Goal: Navigation & Orientation: Find specific page/section

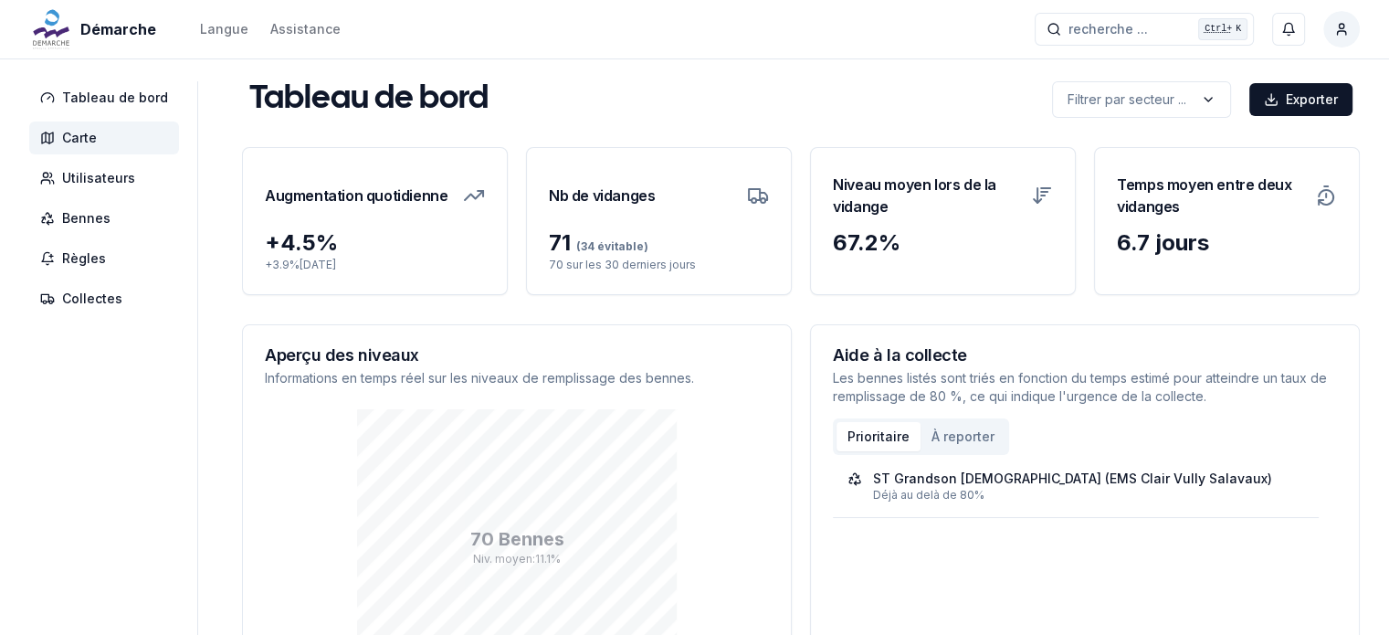
click at [90, 144] on span "Carte" at bounding box center [79, 138] width 35 height 18
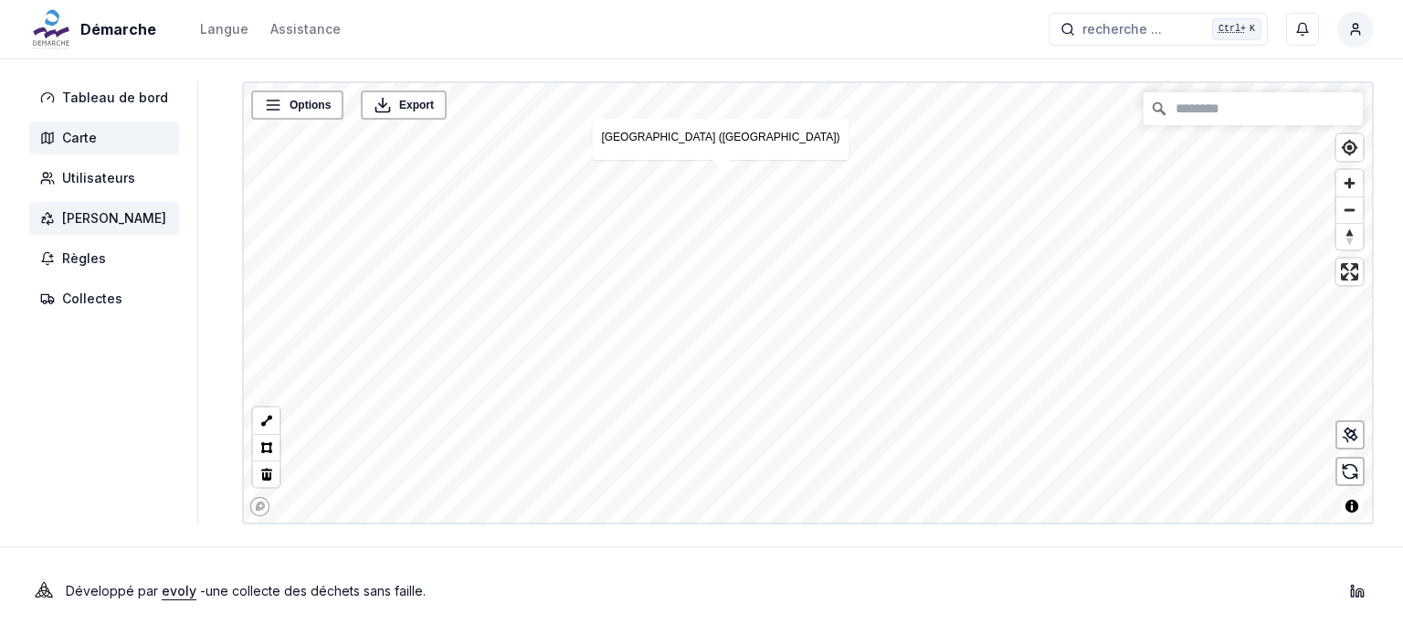
click at [95, 207] on span "[PERSON_NAME]" at bounding box center [104, 218] width 150 height 33
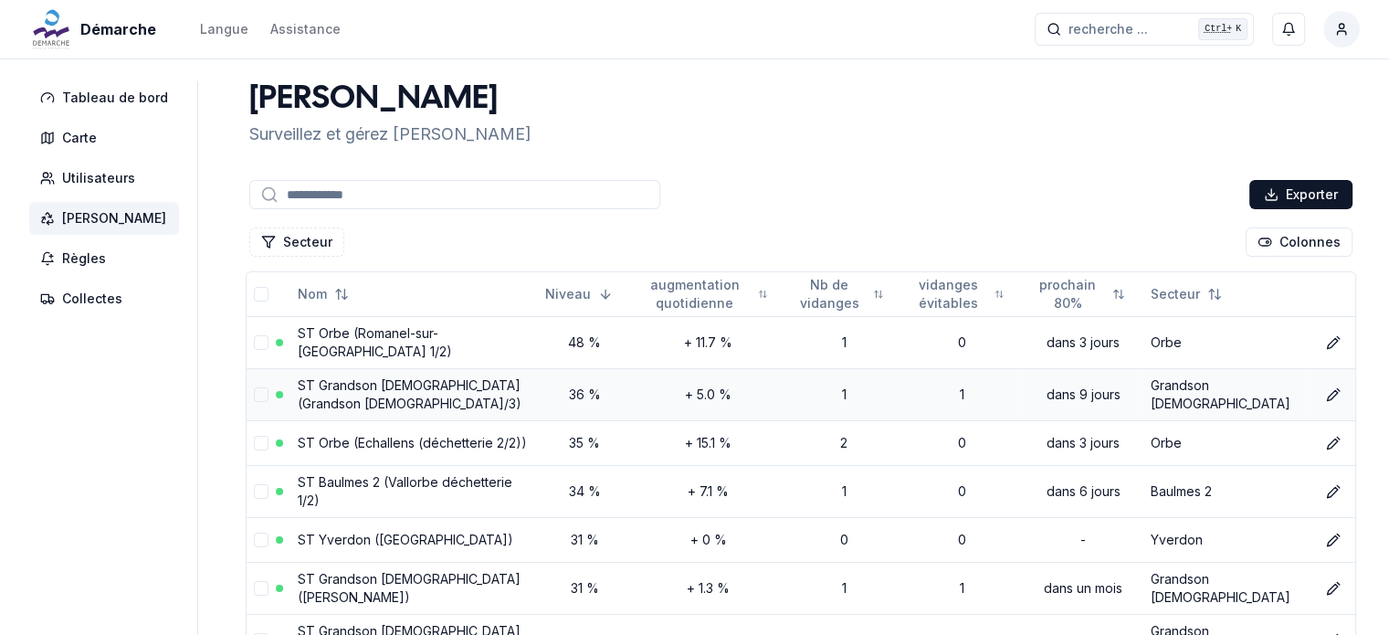
click at [457, 380] on link "ST Grandson [DEMOGRAPHIC_DATA] (Grandson [DEMOGRAPHIC_DATA]/3)" at bounding box center [410, 394] width 224 height 34
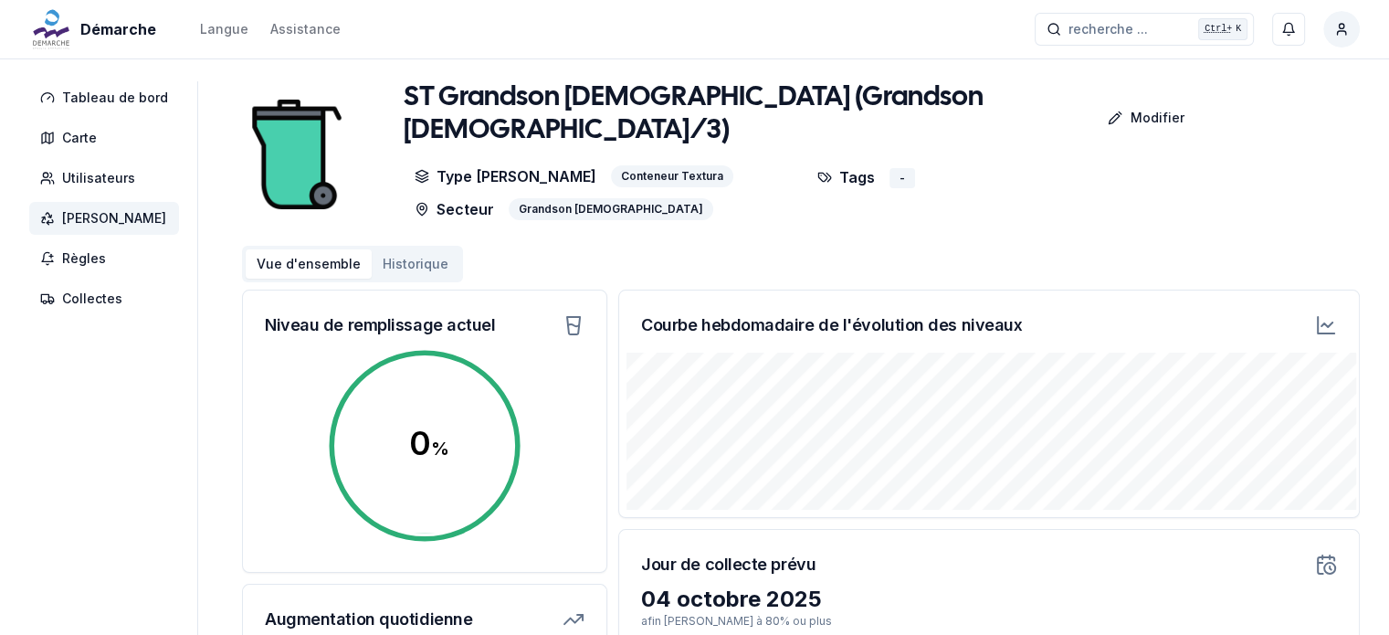
click at [82, 207] on span "[PERSON_NAME]" at bounding box center [104, 218] width 150 height 33
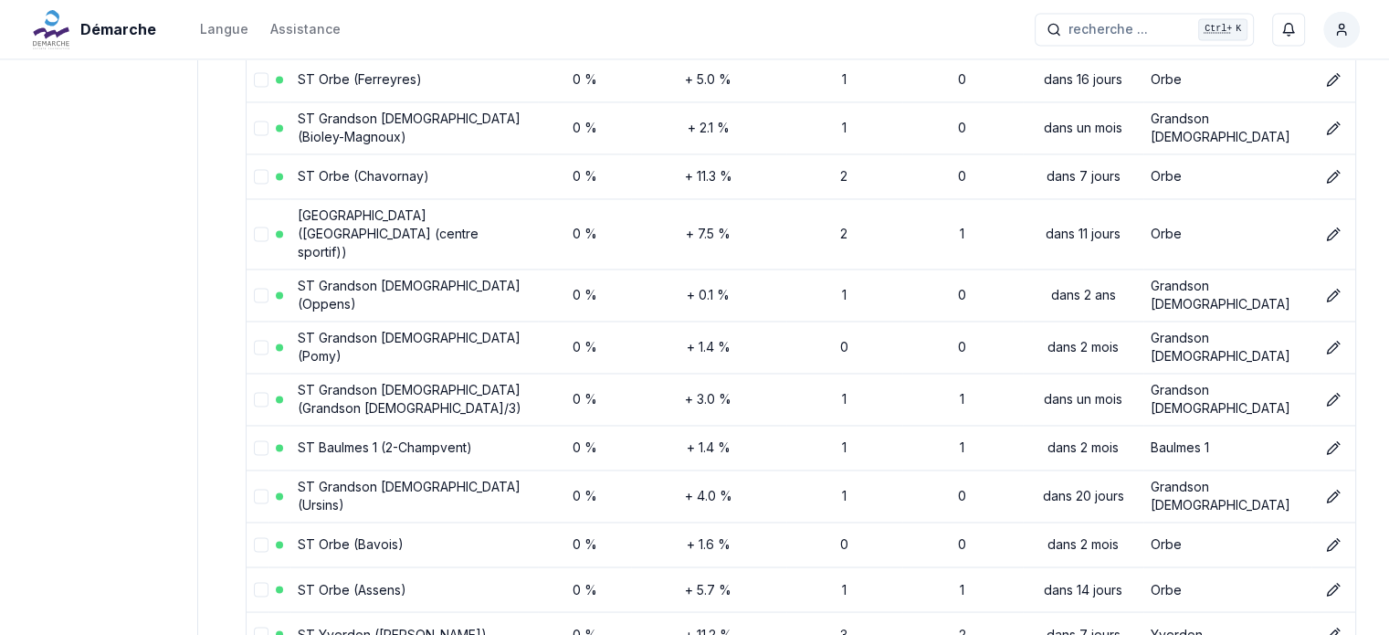
scroll to position [2879, 0]
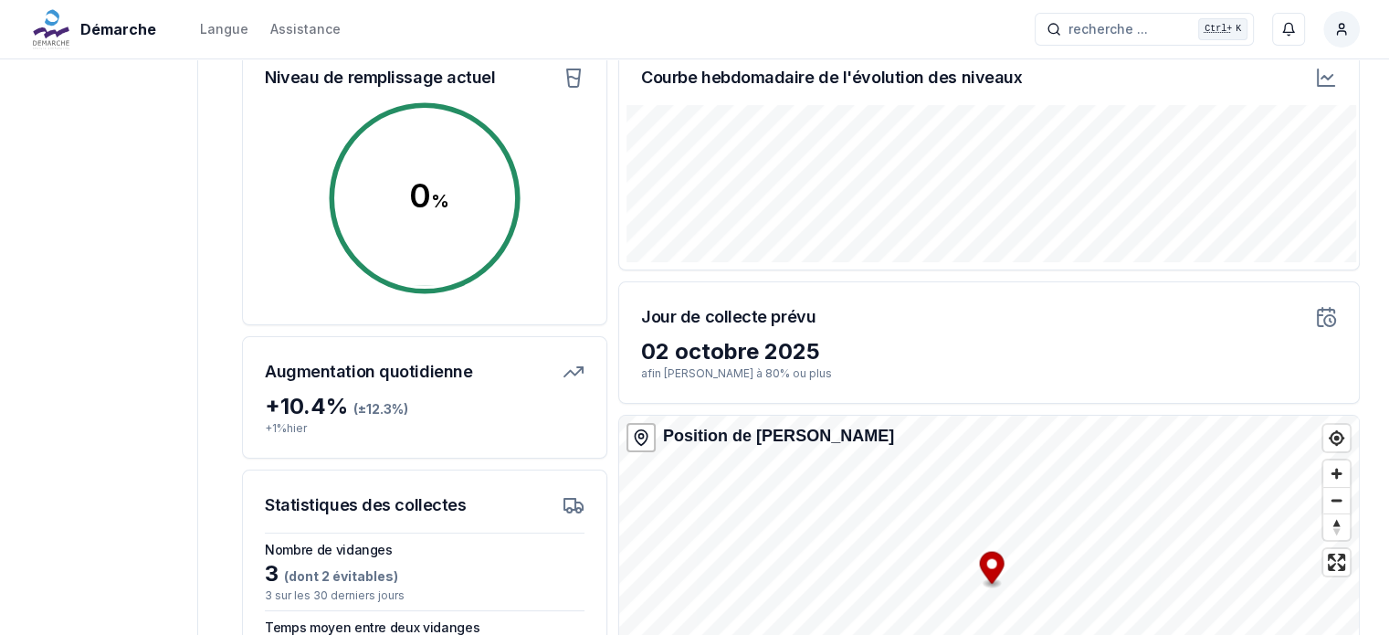
scroll to position [473, 0]
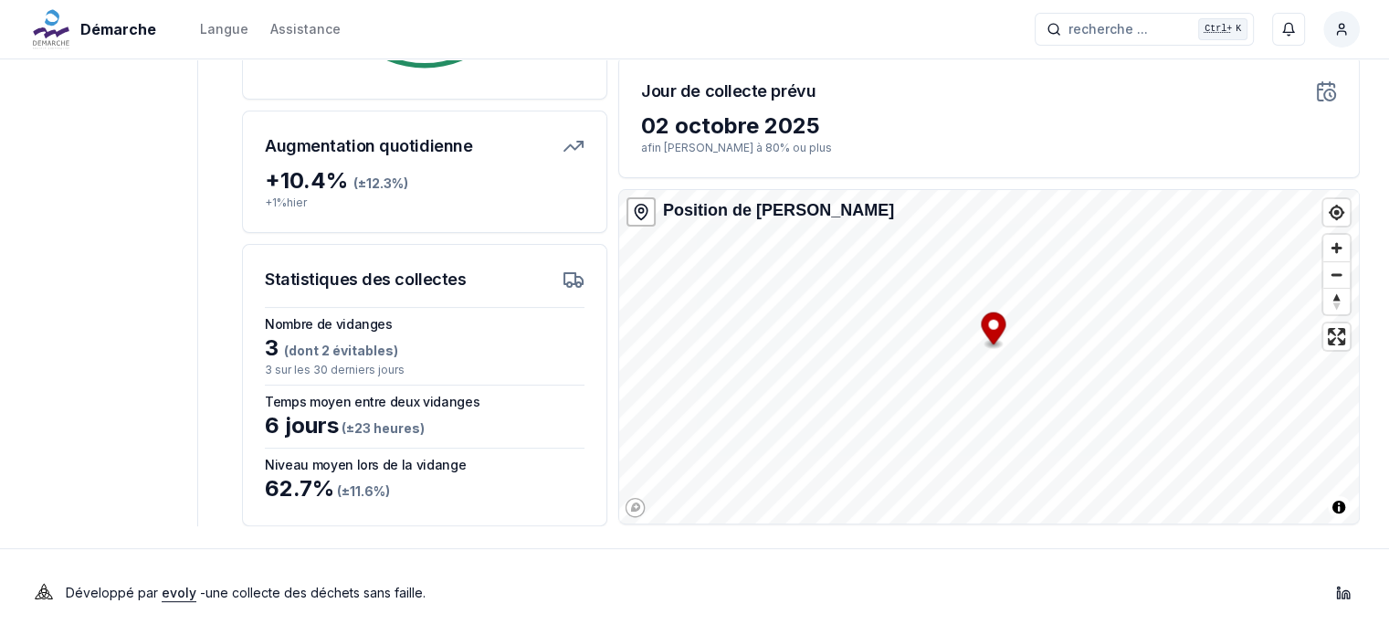
drag, startPoint x: 986, startPoint y: 347, endPoint x: 991, endPoint y: 332, distance: 16.2
click at [991, 332] on icon "Map marker" at bounding box center [993, 328] width 25 height 32
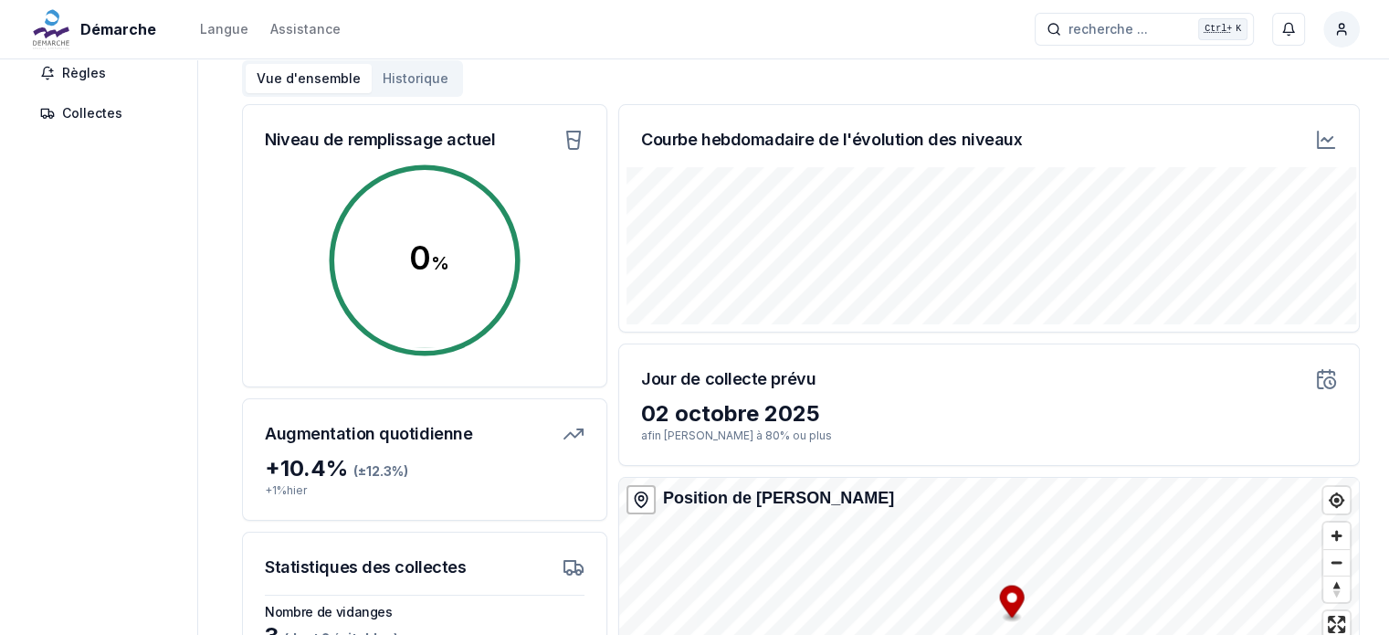
scroll to position [0, 0]
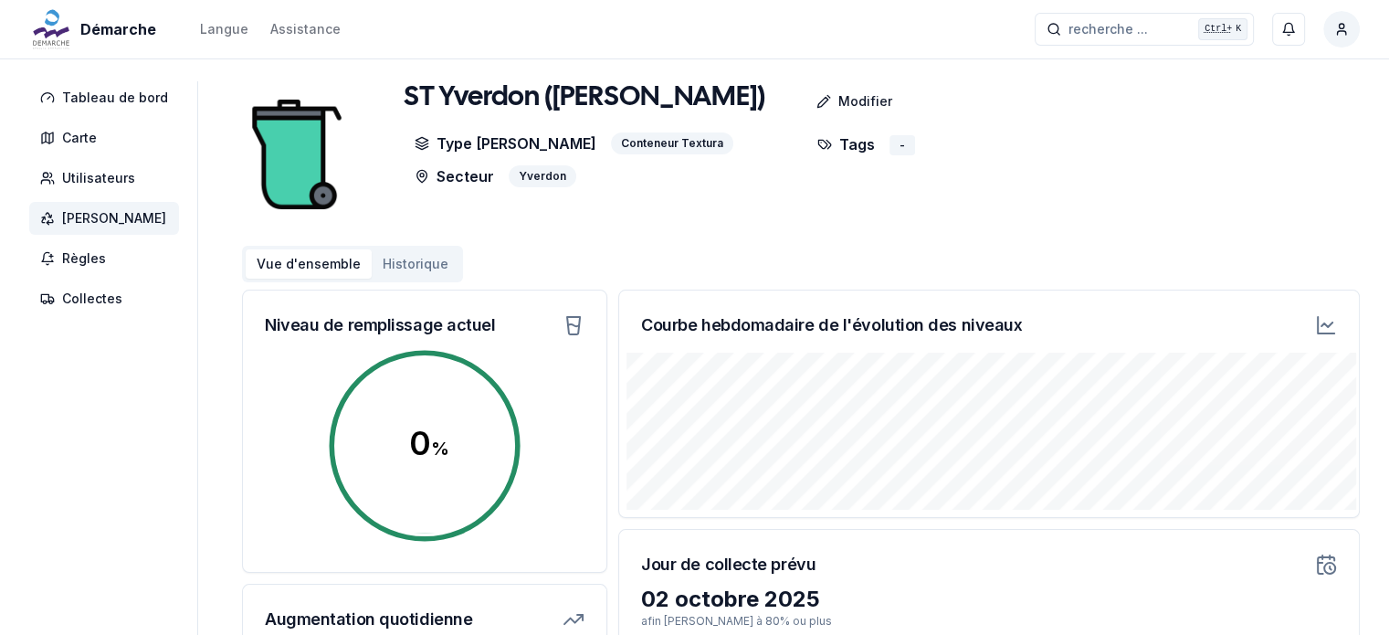
click at [414, 253] on button "Historique" at bounding box center [416, 263] width 88 height 29
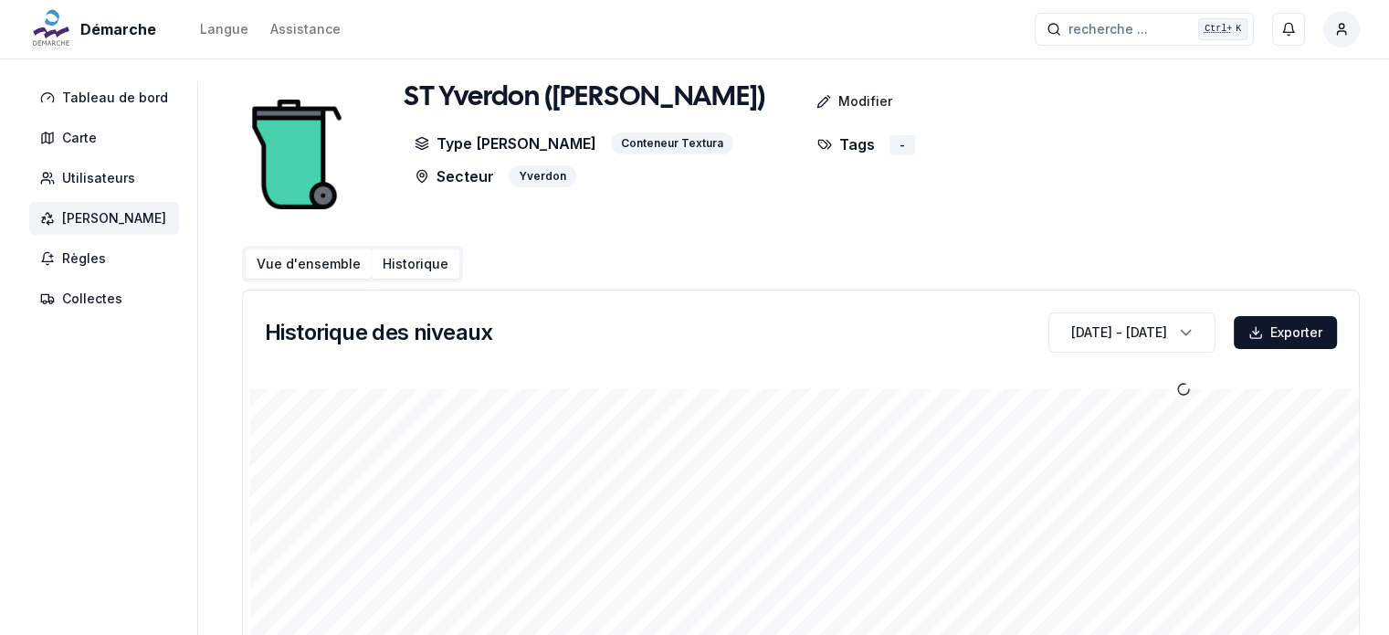
click at [311, 273] on button "Vue d'ensemble" at bounding box center [309, 263] width 126 height 29
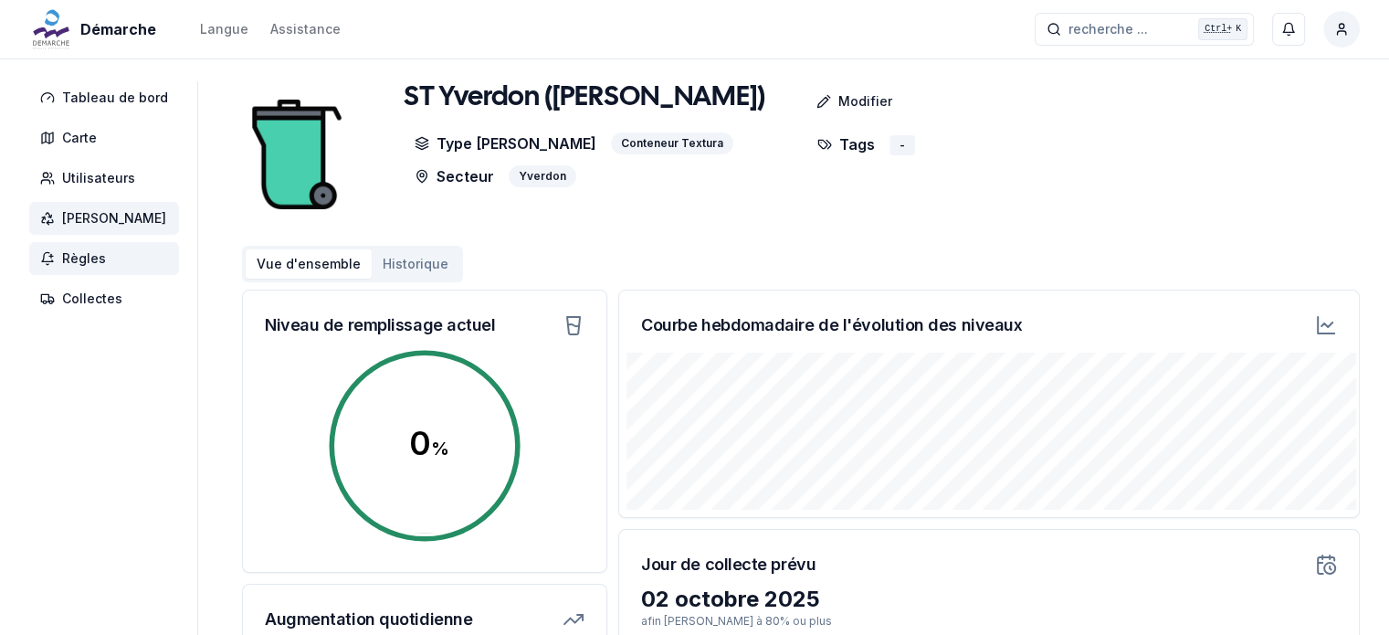
click at [95, 258] on span "Règles" at bounding box center [84, 258] width 44 height 18
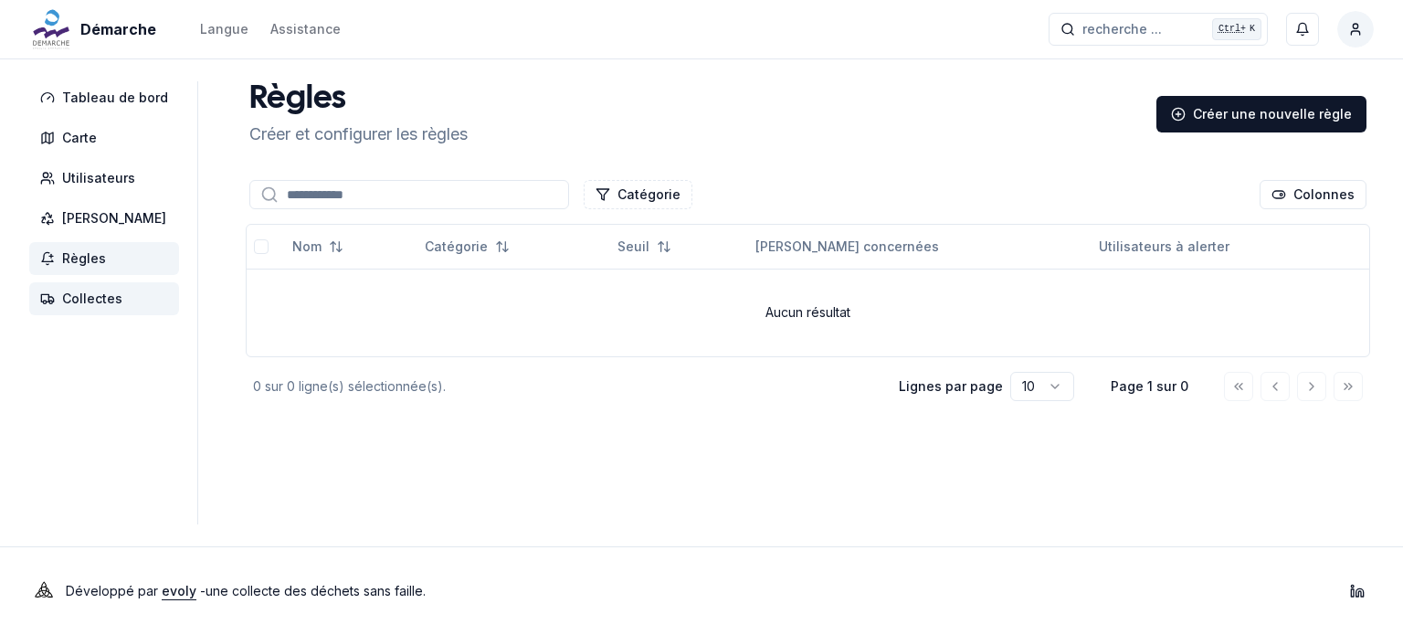
click at [77, 299] on span "Collectes" at bounding box center [92, 299] width 60 height 18
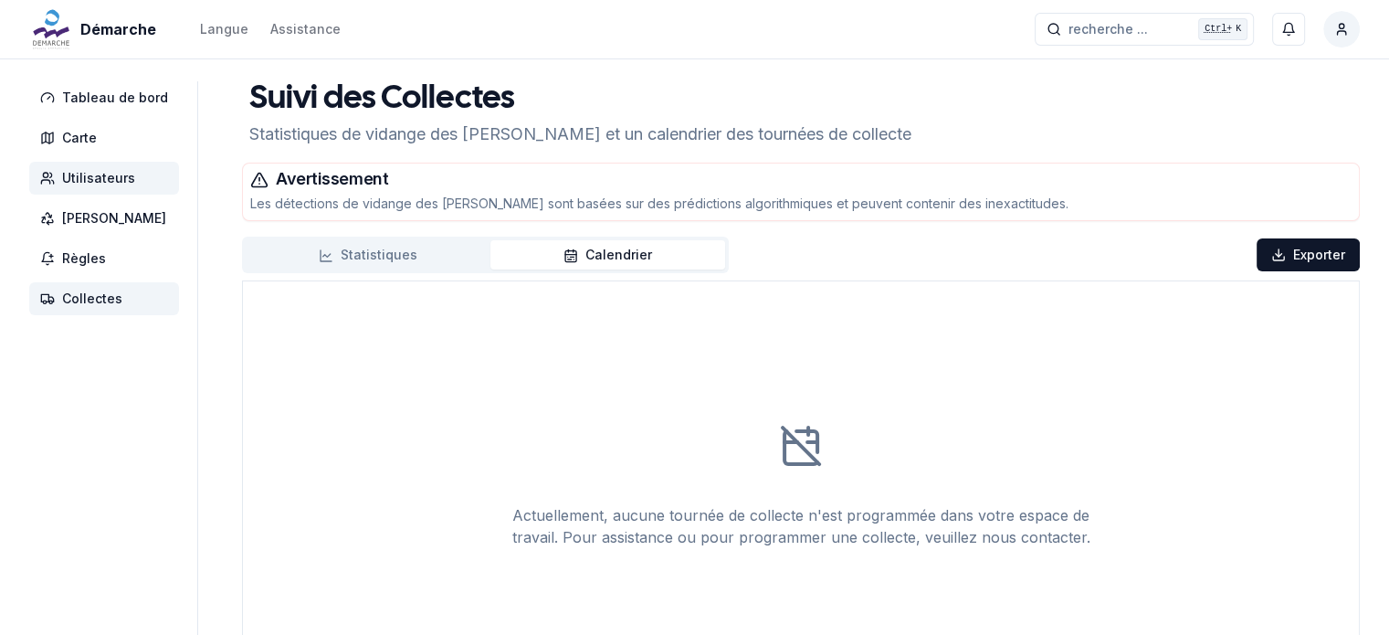
click at [87, 174] on span "Utilisateurs" at bounding box center [98, 178] width 73 height 18
